Goal: Navigation & Orientation: Find specific page/section

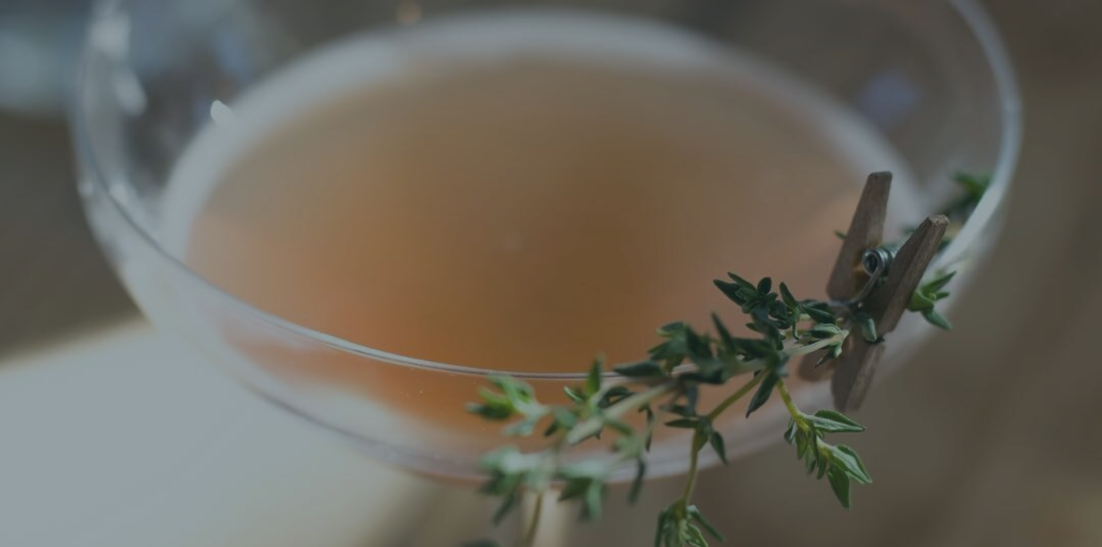
scroll to position [32, 0]
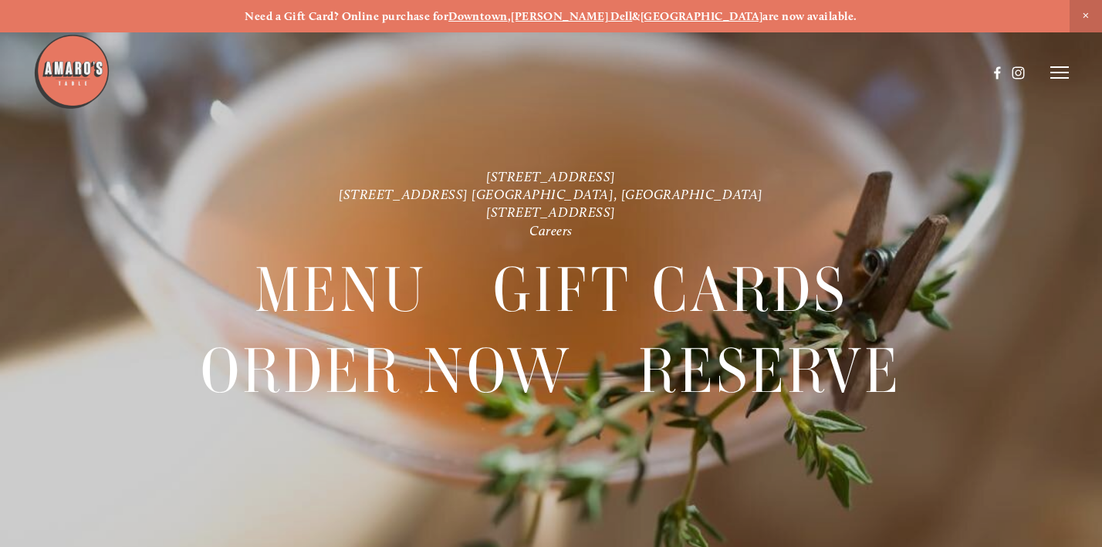
click at [1080, 11] on span "Close Announcement" at bounding box center [1086, 16] width 32 height 32
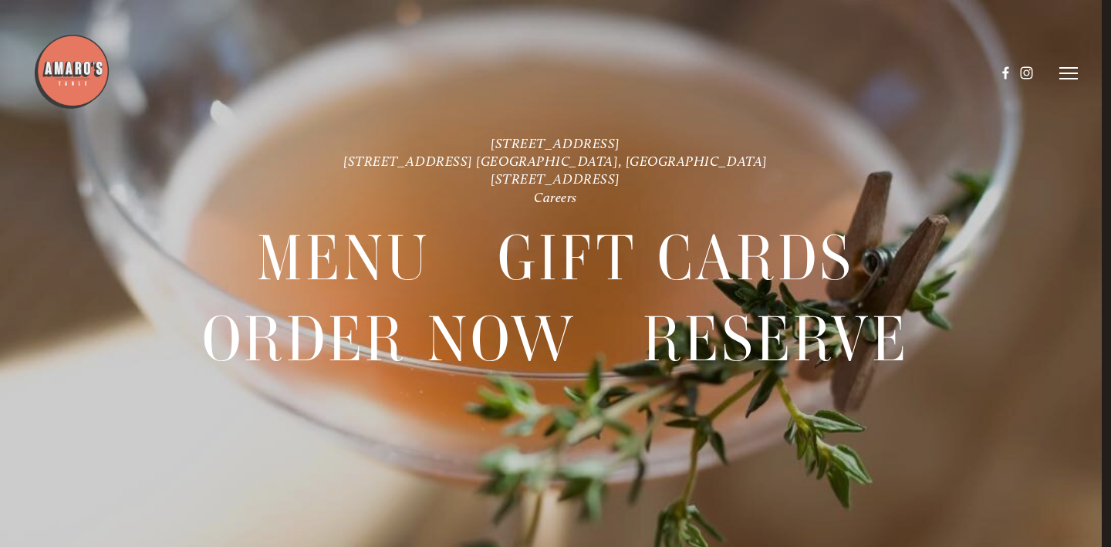
click at [1079, 73] on div at bounding box center [555, 273] width 1111 height 547
click at [1070, 75] on icon at bounding box center [1069, 73] width 19 height 14
click at [1032, 76] on span "Careers" at bounding box center [1019, 72] width 36 height 13
